Goal: Transaction & Acquisition: Purchase product/service

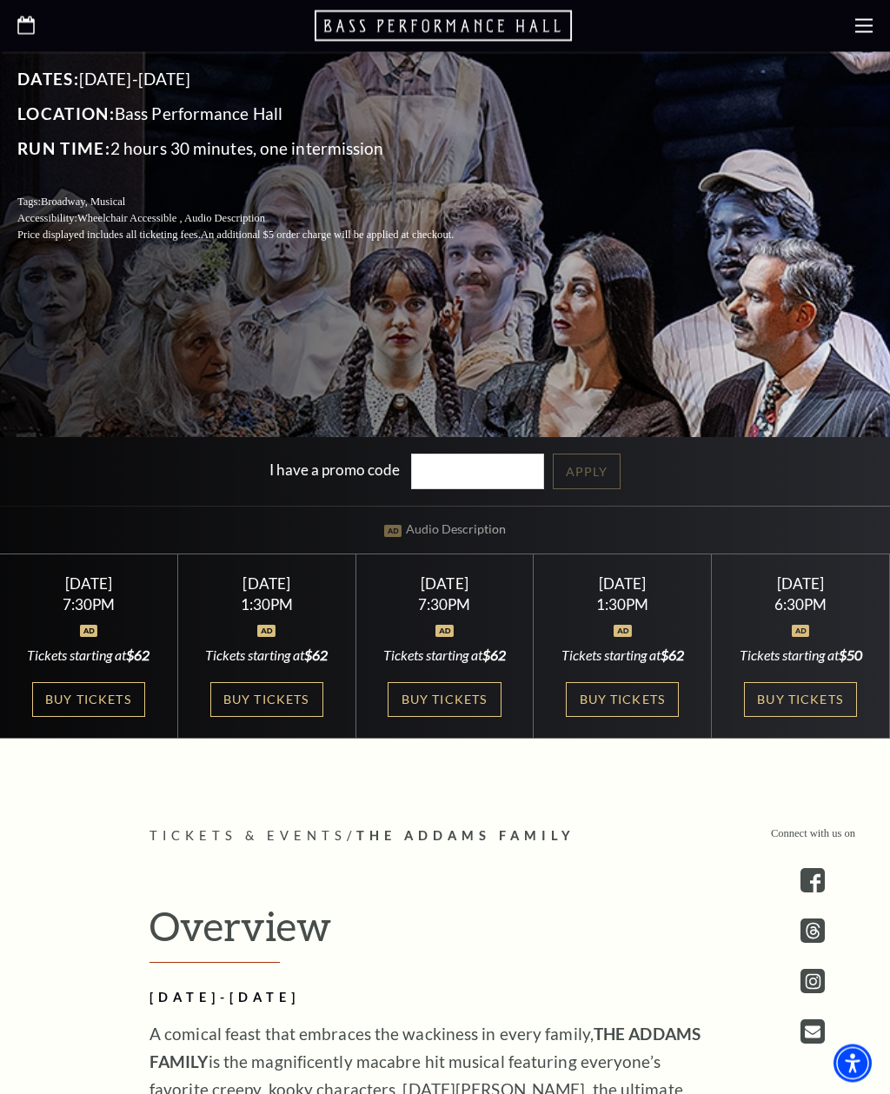
scroll to position [490, 0]
click at [91, 718] on link "Buy Tickets" at bounding box center [88, 700] width 113 height 36
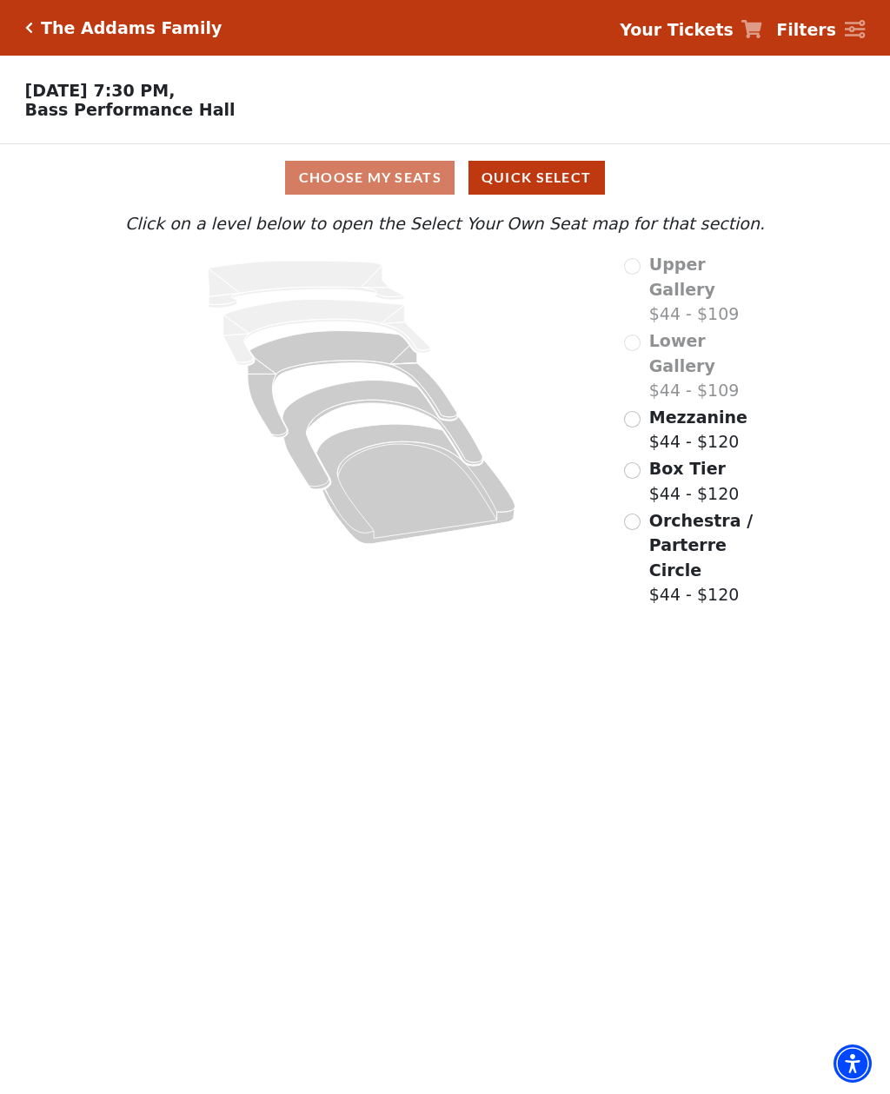
click at [411, 523] on icon "Orchestra / Parterre Circle - Seats Available: 41" at bounding box center [415, 484] width 199 height 120
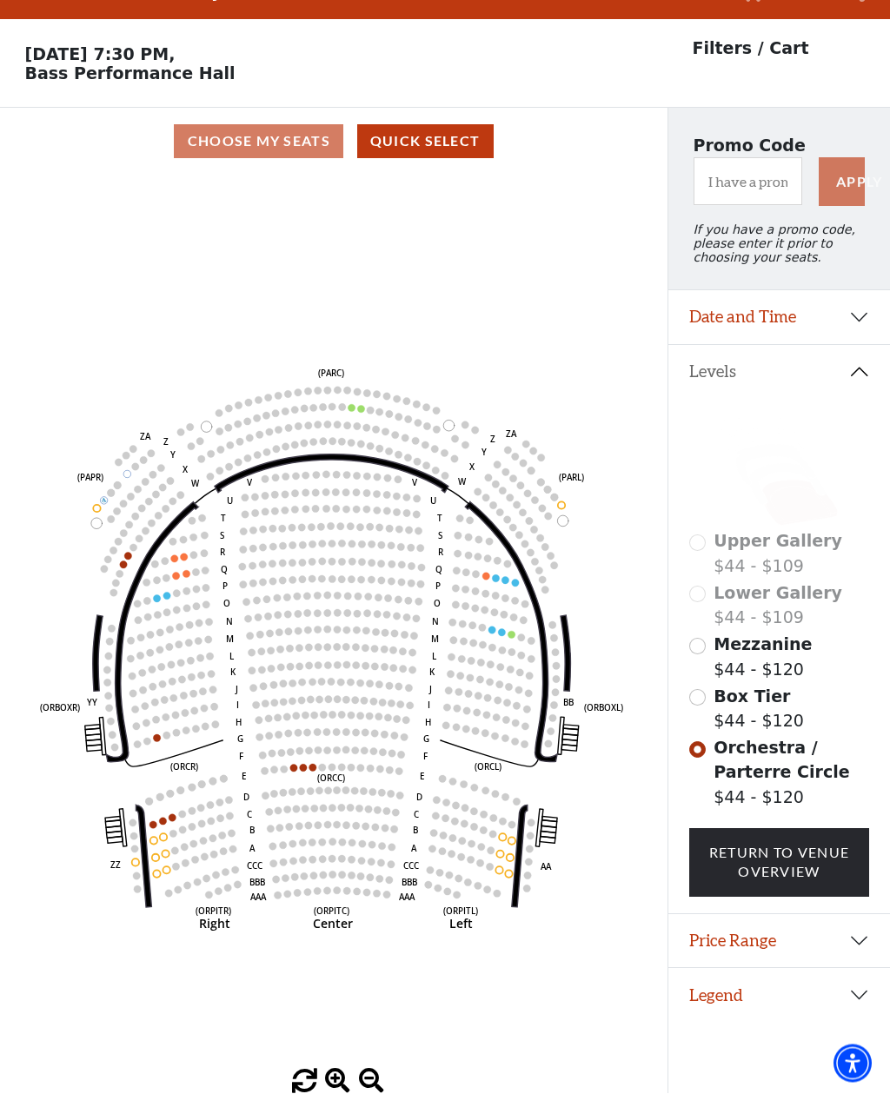
scroll to position [81, 0]
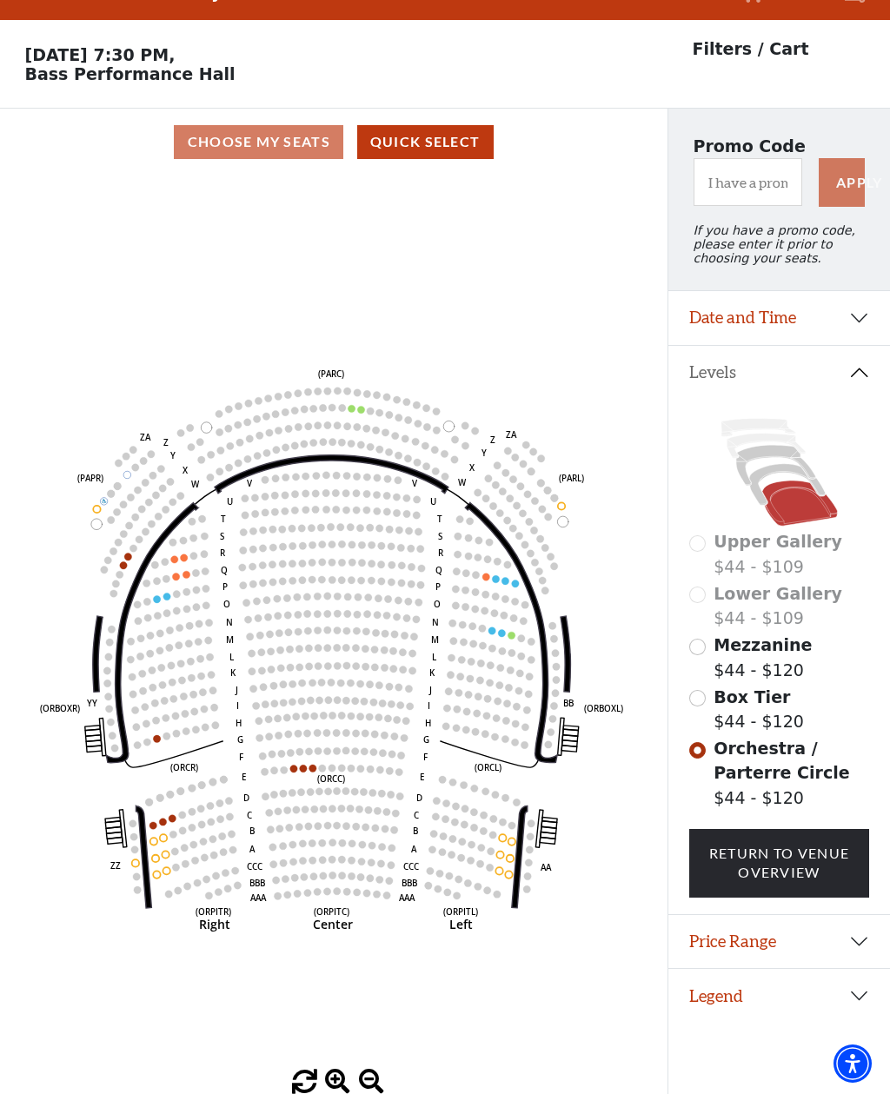
click at [704, 529] on div "Upper Gallery $44 - $109" at bounding box center [779, 554] width 181 height 50
click at [705, 529] on div "Upper Gallery $44 - $109" at bounding box center [779, 554] width 181 height 50
click at [698, 529] on div "Upper Gallery $44 - $109" at bounding box center [779, 554] width 181 height 50
click at [742, 829] on link "Return To Venue Overview" at bounding box center [779, 863] width 181 height 69
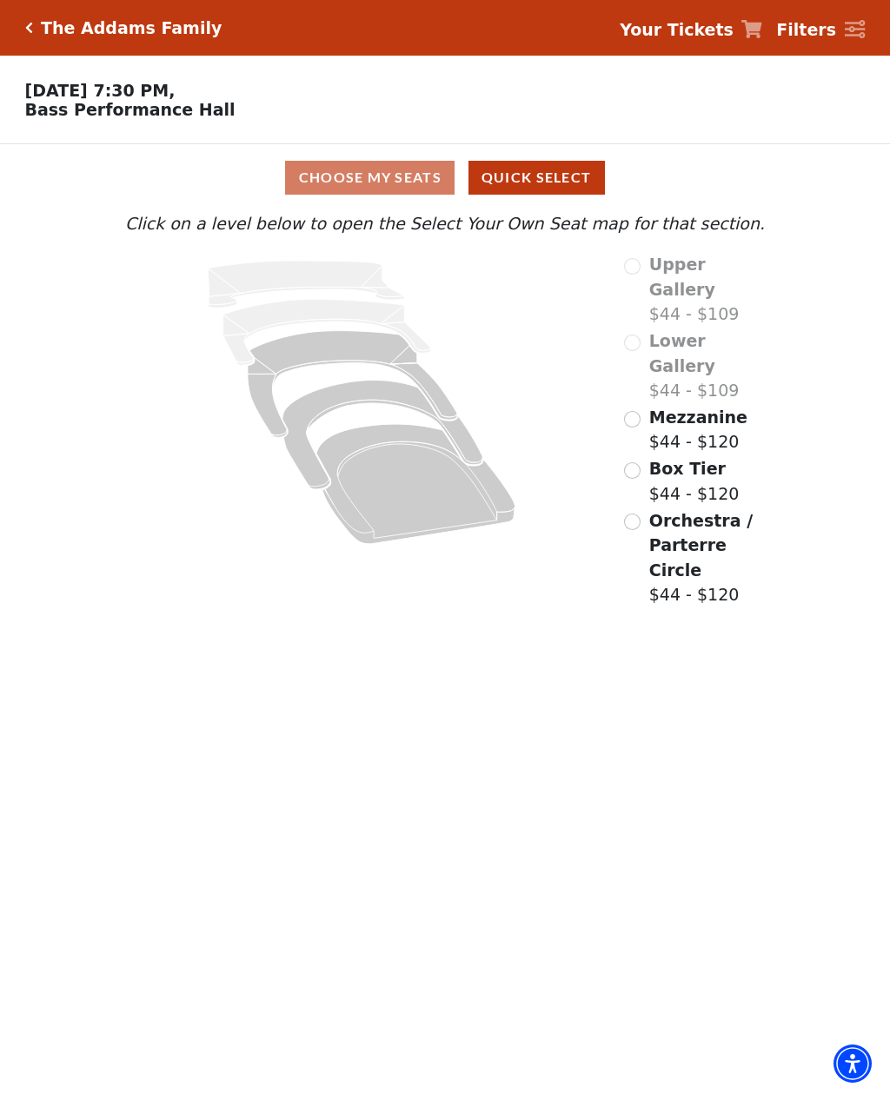
scroll to position [0, 0]
click at [640, 267] on div "Upper Gallery $44 - $109" at bounding box center [695, 289] width 143 height 75
click at [632, 274] on div "Upper Gallery $44 - $109" at bounding box center [695, 289] width 143 height 75
click at [629, 411] on input "Mezzanine$44 - $120\a" at bounding box center [632, 419] width 17 height 17
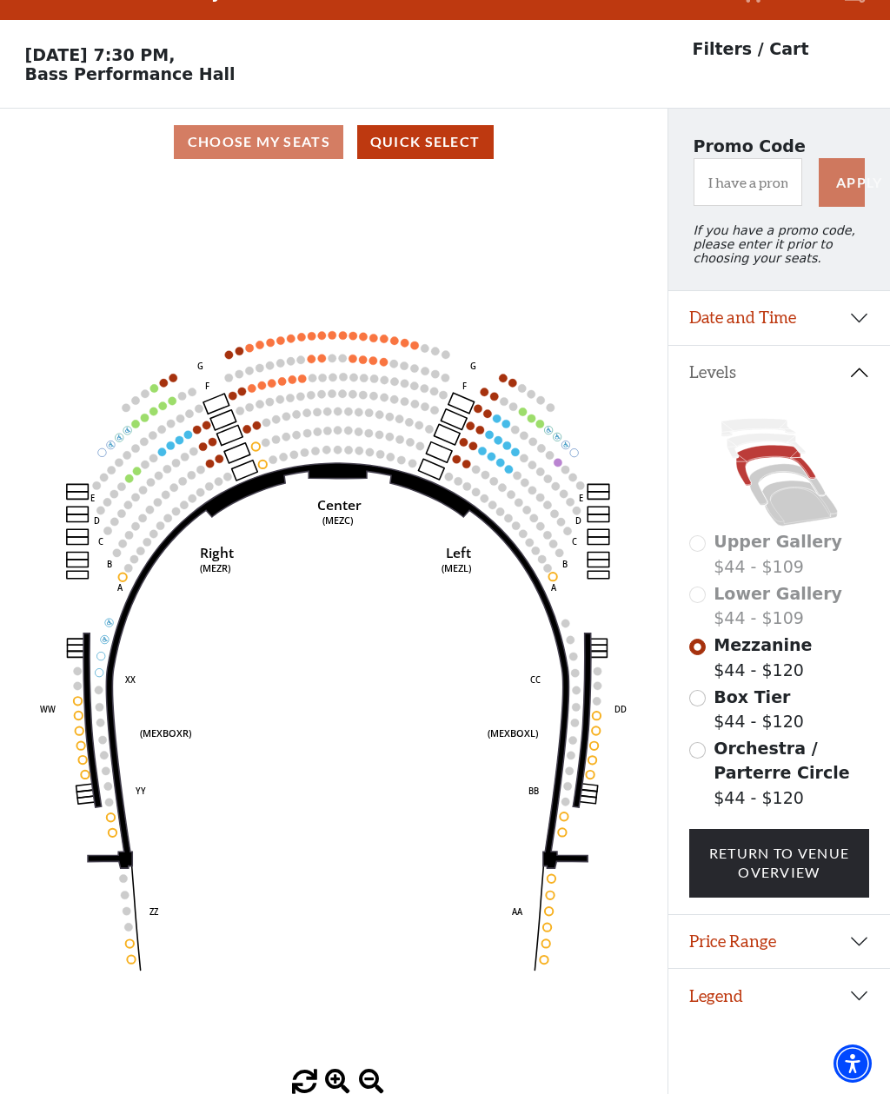
scroll to position [81, 0]
